Goal: Complete application form

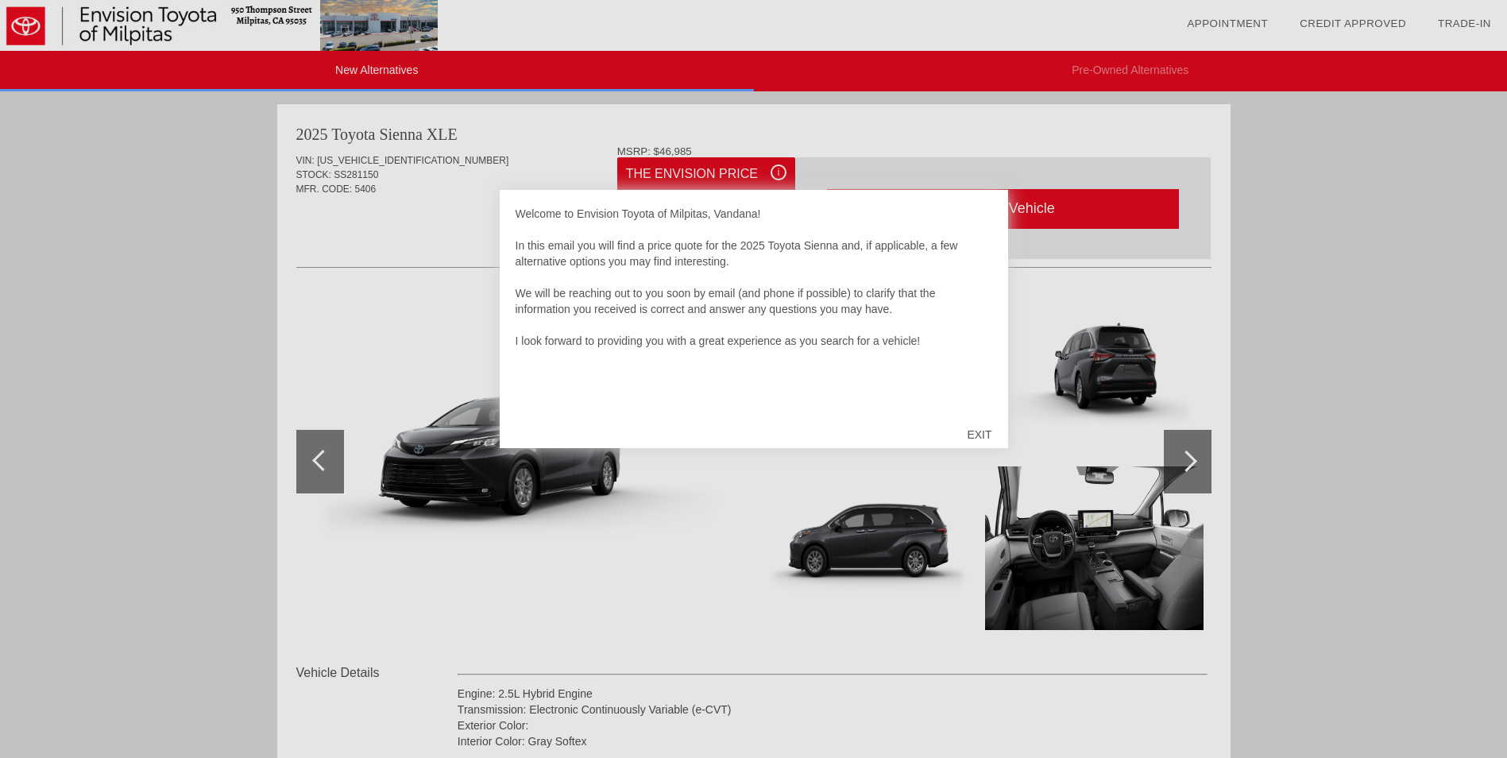
click at [977, 431] on div "EXIT" at bounding box center [979, 435] width 56 height 48
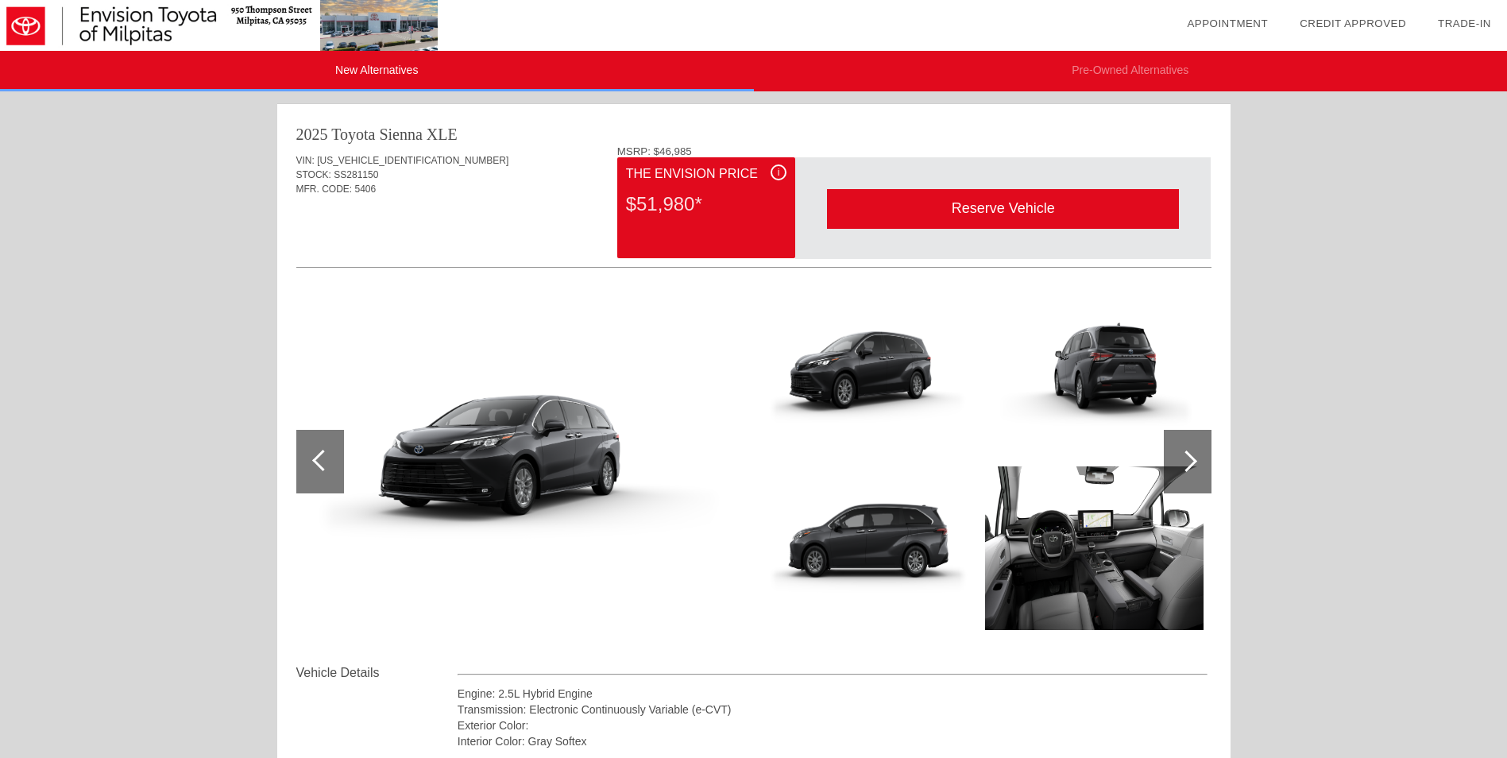
click at [972, 212] on div "Reserve Vehicle" at bounding box center [1003, 208] width 352 height 39
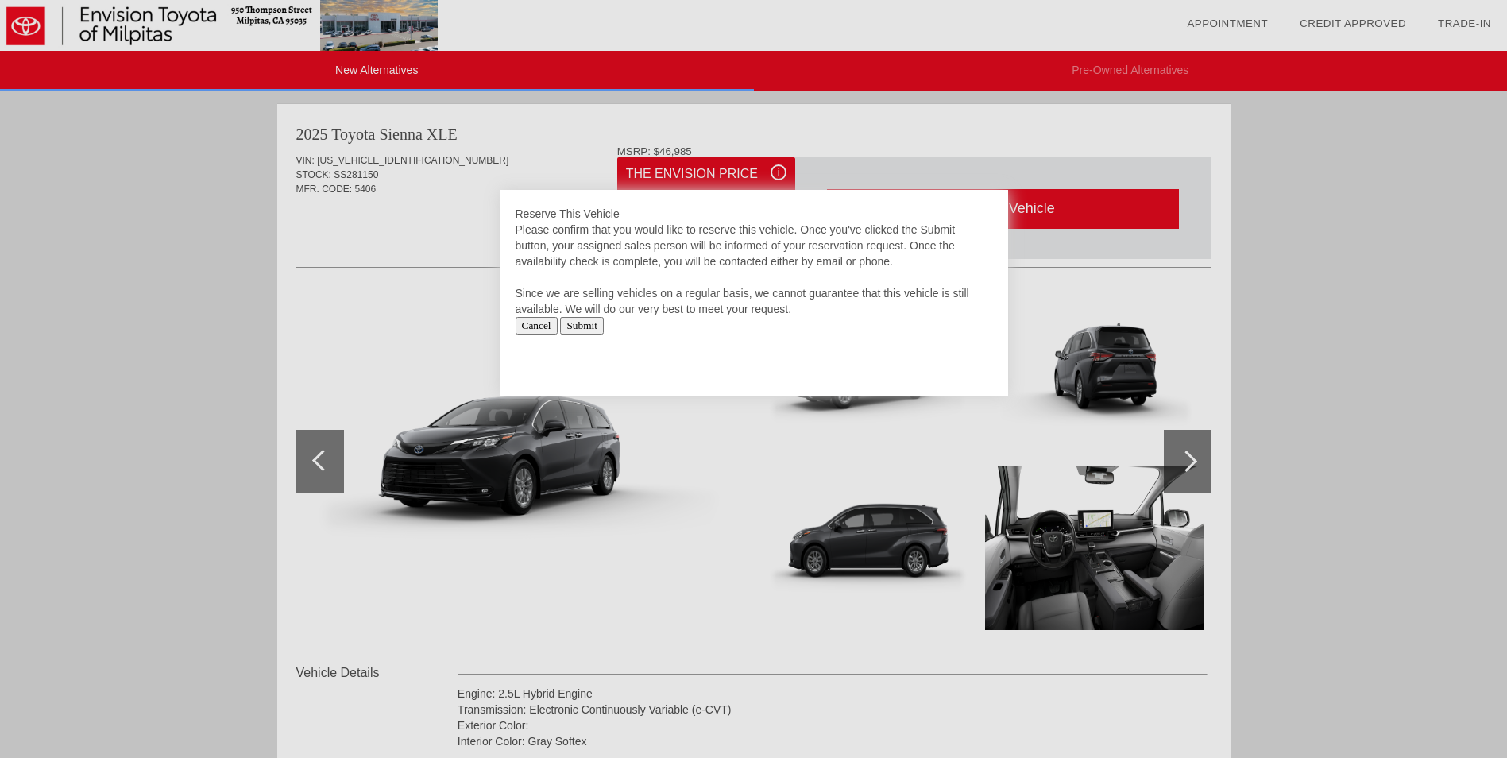
click at [592, 327] on input "Submit" at bounding box center [582, 325] width 44 height 17
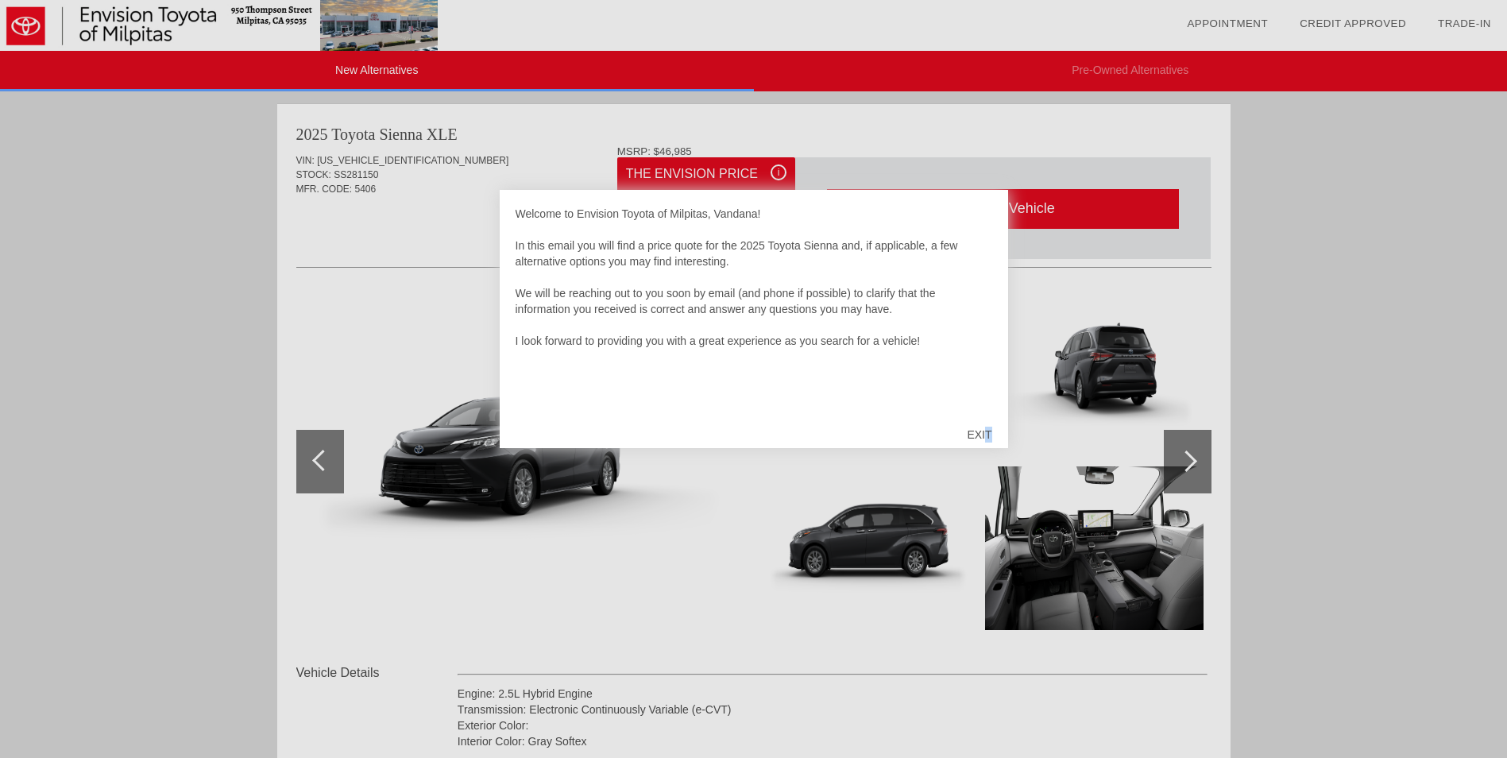
drag, startPoint x: 987, startPoint y: 416, endPoint x: 989, endPoint y: 426, distance: 10.6
click at [989, 426] on div "EXIT" at bounding box center [979, 435] width 56 height 48
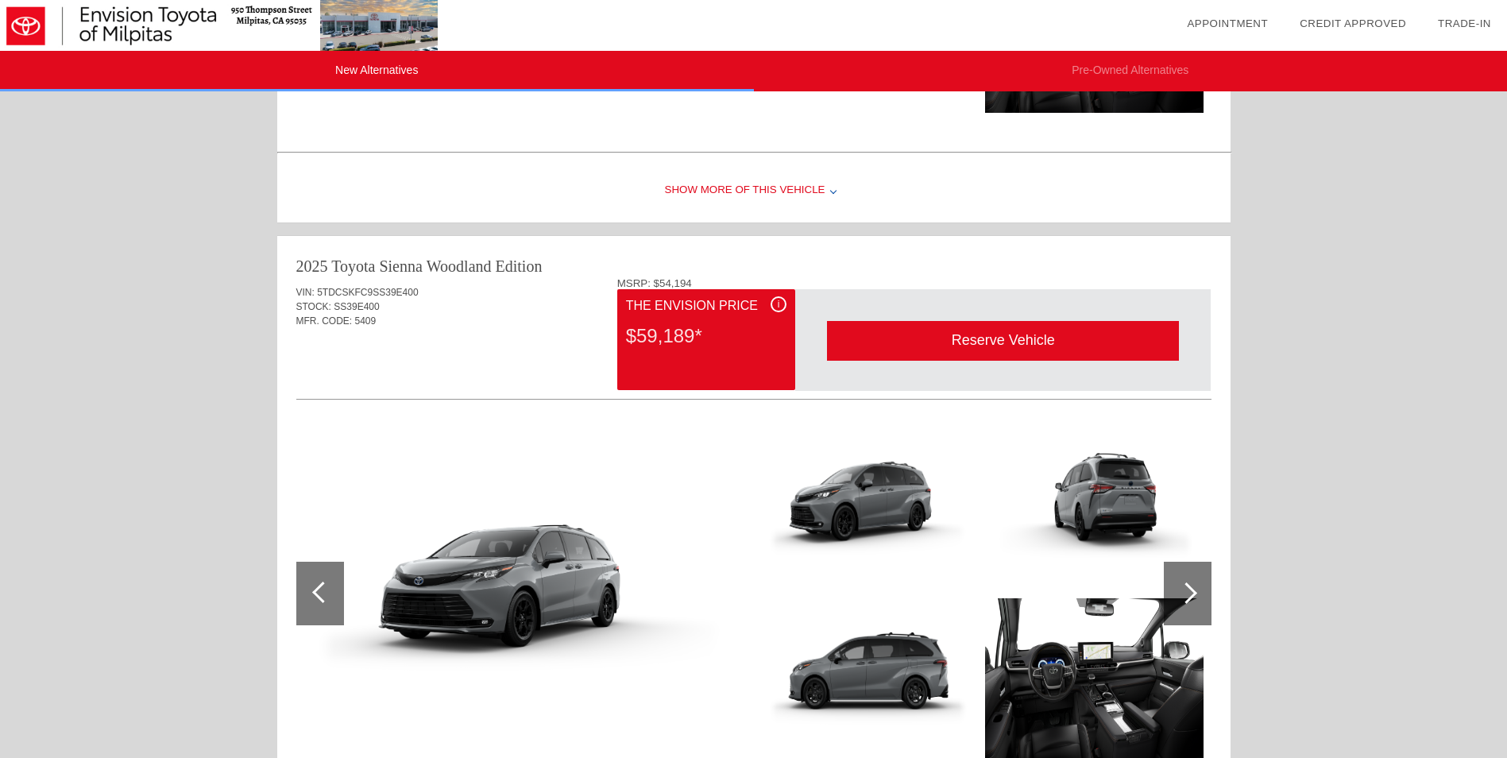
scroll to position [1271, 0]
